Goal: Task Accomplishment & Management: Manage account settings

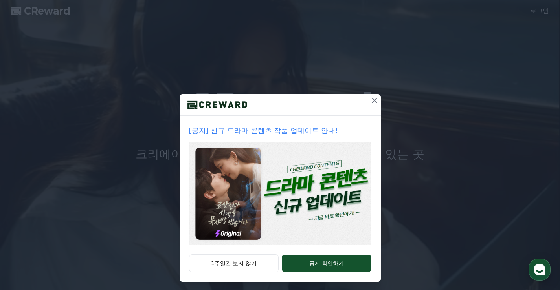
click at [371, 100] on icon at bounding box center [373, 100] width 5 height 5
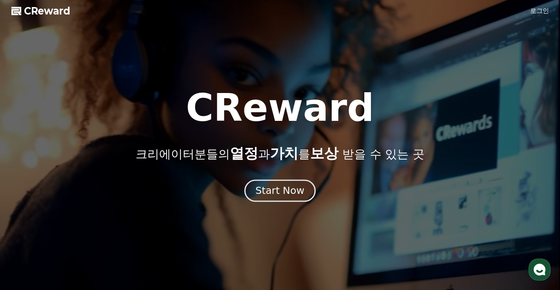
click at [283, 193] on div "Start Now" at bounding box center [279, 190] width 49 height 13
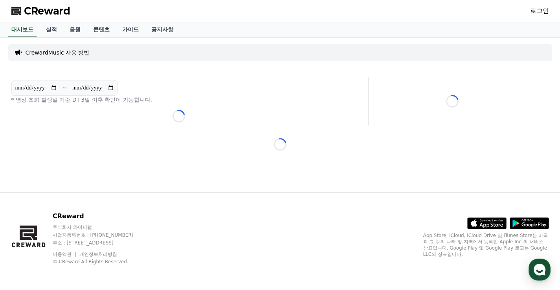
click at [264, 151] on div "**********" at bounding box center [280, 115] width 550 height 155
click at [193, 113] on div "Loading..." at bounding box center [178, 116] width 335 height 13
click at [49, 27] on link "실적" at bounding box center [52, 29] width 24 height 15
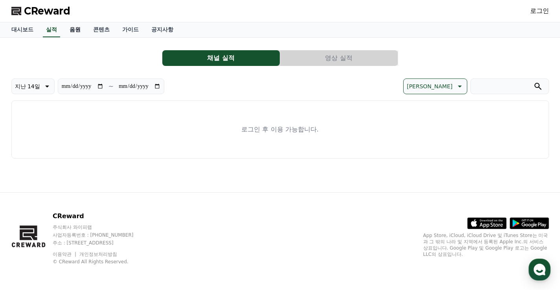
click at [70, 31] on link "음원" at bounding box center [75, 29] width 24 height 15
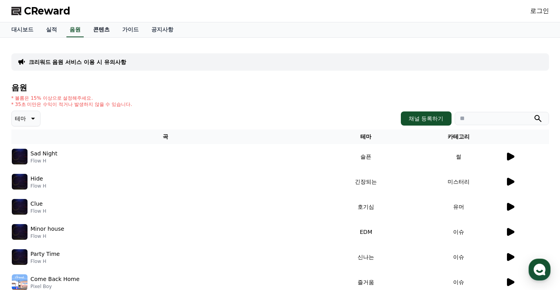
click at [102, 33] on link "콘텐츠" at bounding box center [101, 29] width 29 height 15
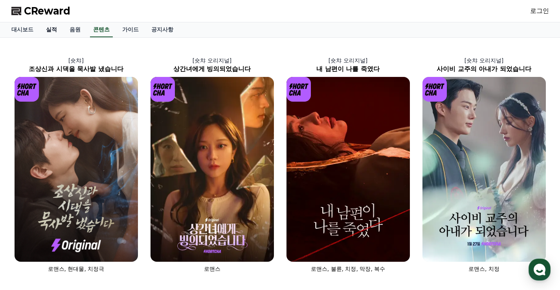
click at [55, 28] on link "실적" at bounding box center [52, 29] width 24 height 15
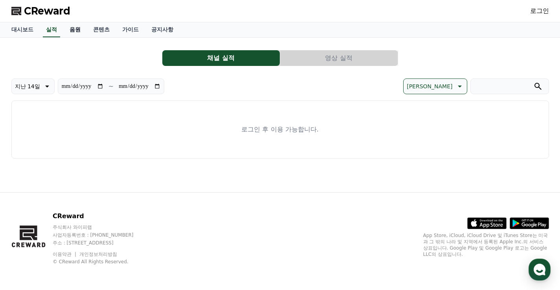
click at [77, 29] on link "음원" at bounding box center [75, 29] width 24 height 15
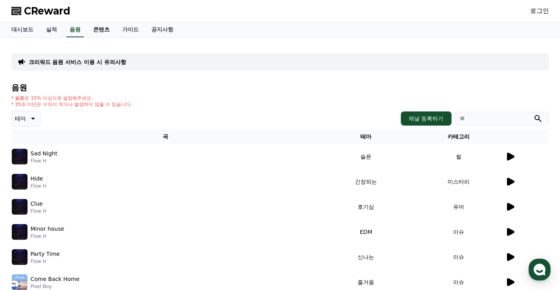
click at [101, 27] on link "콘텐츠" at bounding box center [101, 29] width 29 height 15
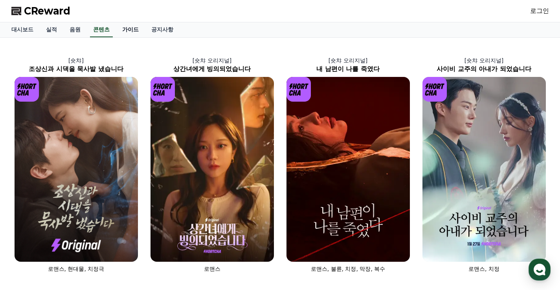
click at [130, 28] on link "가이드" at bounding box center [130, 29] width 29 height 15
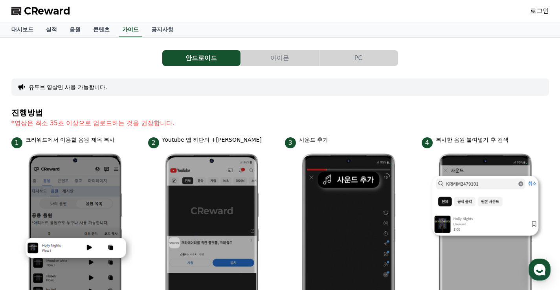
click at [341, 60] on button "PC" at bounding box center [358, 58] width 78 height 16
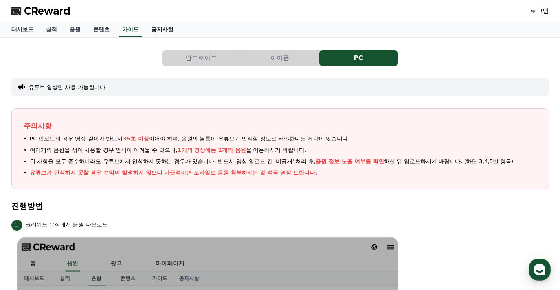
click at [164, 31] on link "공지사항" at bounding box center [162, 29] width 35 height 15
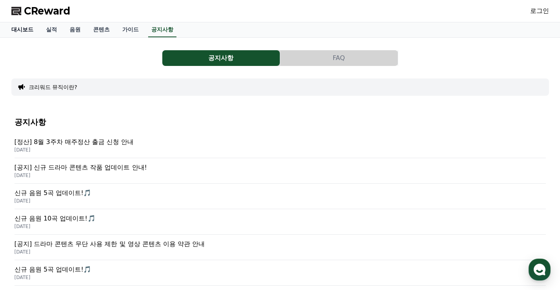
click at [16, 30] on link "대시보드" at bounding box center [22, 29] width 35 height 15
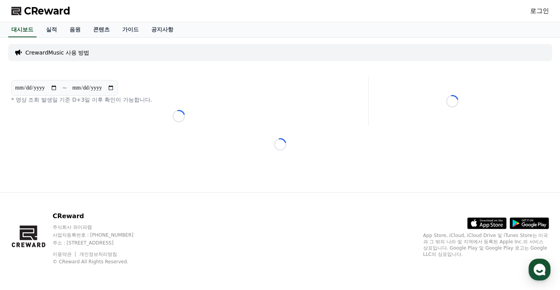
click at [540, 10] on link "로그인" at bounding box center [539, 10] width 19 height 9
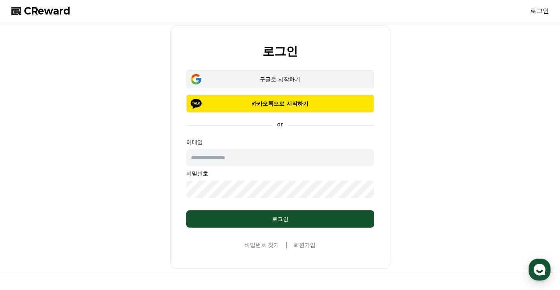
click at [287, 76] on div "구글로 시작하기" at bounding box center [280, 79] width 165 height 8
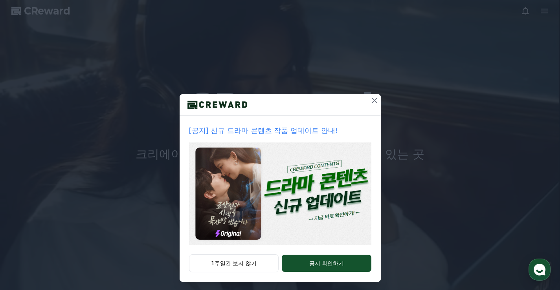
click at [371, 99] on icon at bounding box center [374, 100] width 9 height 9
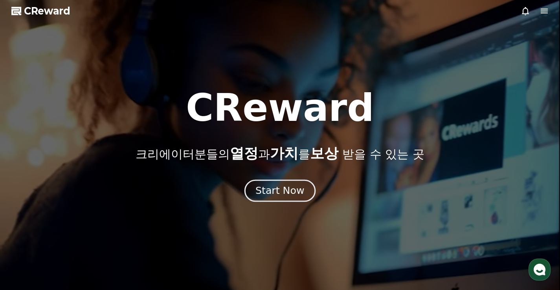
click at [278, 192] on div "Start Now" at bounding box center [279, 190] width 49 height 13
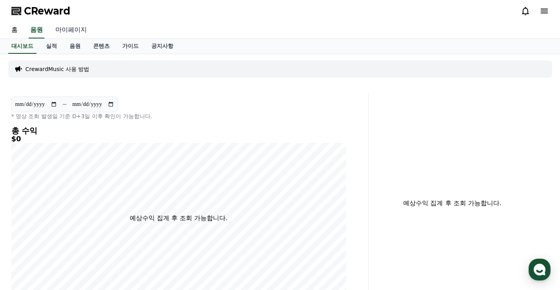
click at [68, 29] on link "마이페이지" at bounding box center [71, 30] width 44 height 16
select select "**********"
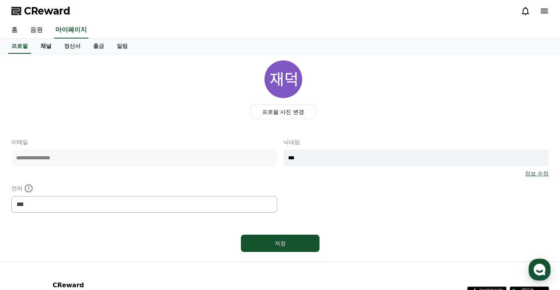
click at [41, 47] on link "채널" at bounding box center [46, 46] width 24 height 15
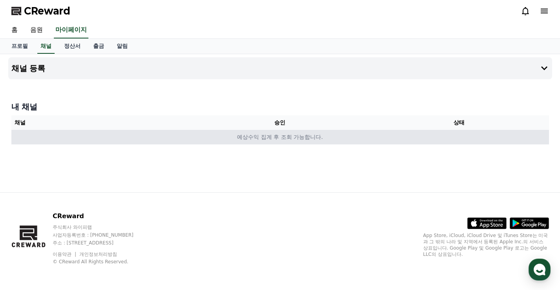
click at [274, 141] on td "예상수익 집계 후 조회 가능합니다." at bounding box center [279, 137] width 537 height 15
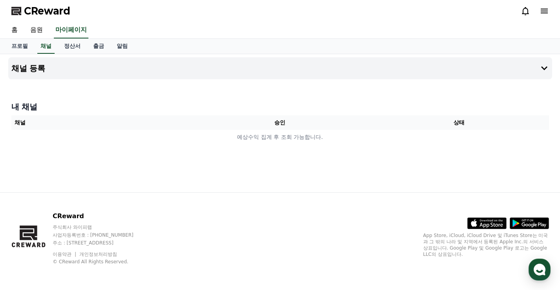
click at [281, 124] on th "승인" at bounding box center [279, 122] width 179 height 15
click at [35, 68] on h4 "채널 등록" at bounding box center [28, 68] width 34 height 9
